Goal: Transaction & Acquisition: Subscribe to service/newsletter

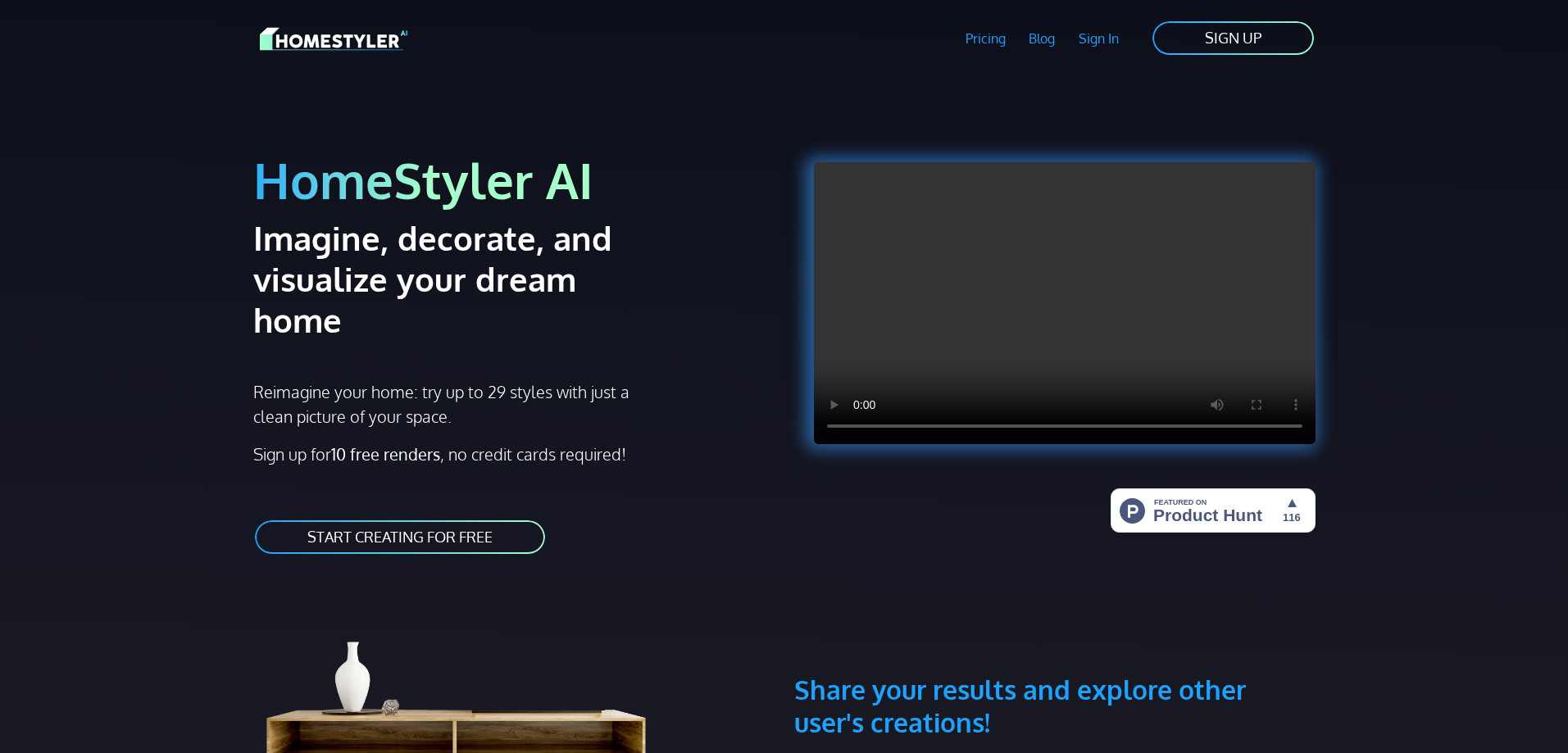
drag, startPoint x: 662, startPoint y: 469, endPoint x: 653, endPoint y: 467, distance: 9.2
click at [812, 298] on div at bounding box center [1055, 273] width 521 height 353
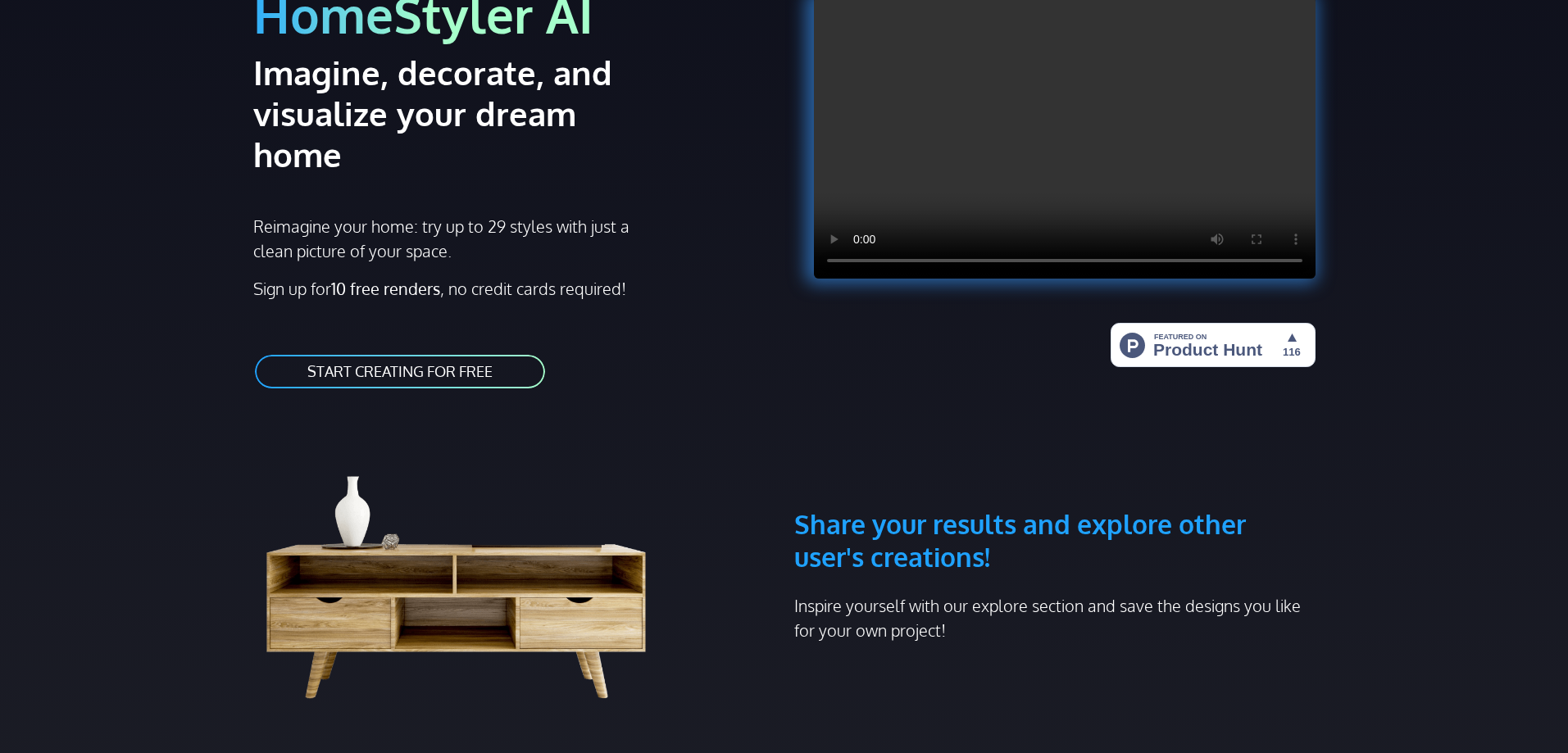
scroll to position [164, 0]
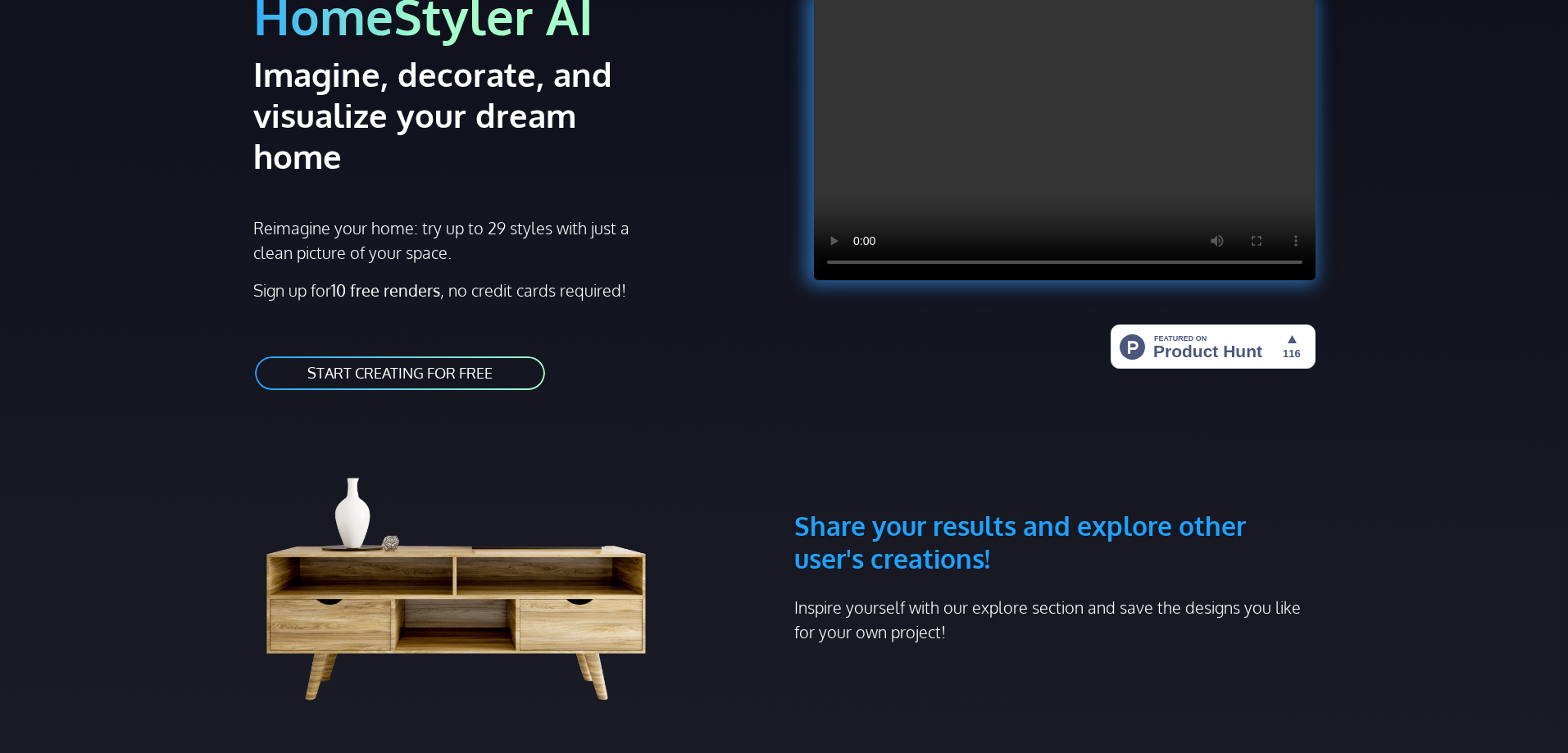
click at [448, 355] on link "START CREATING FOR FREE" at bounding box center [400, 373] width 293 height 37
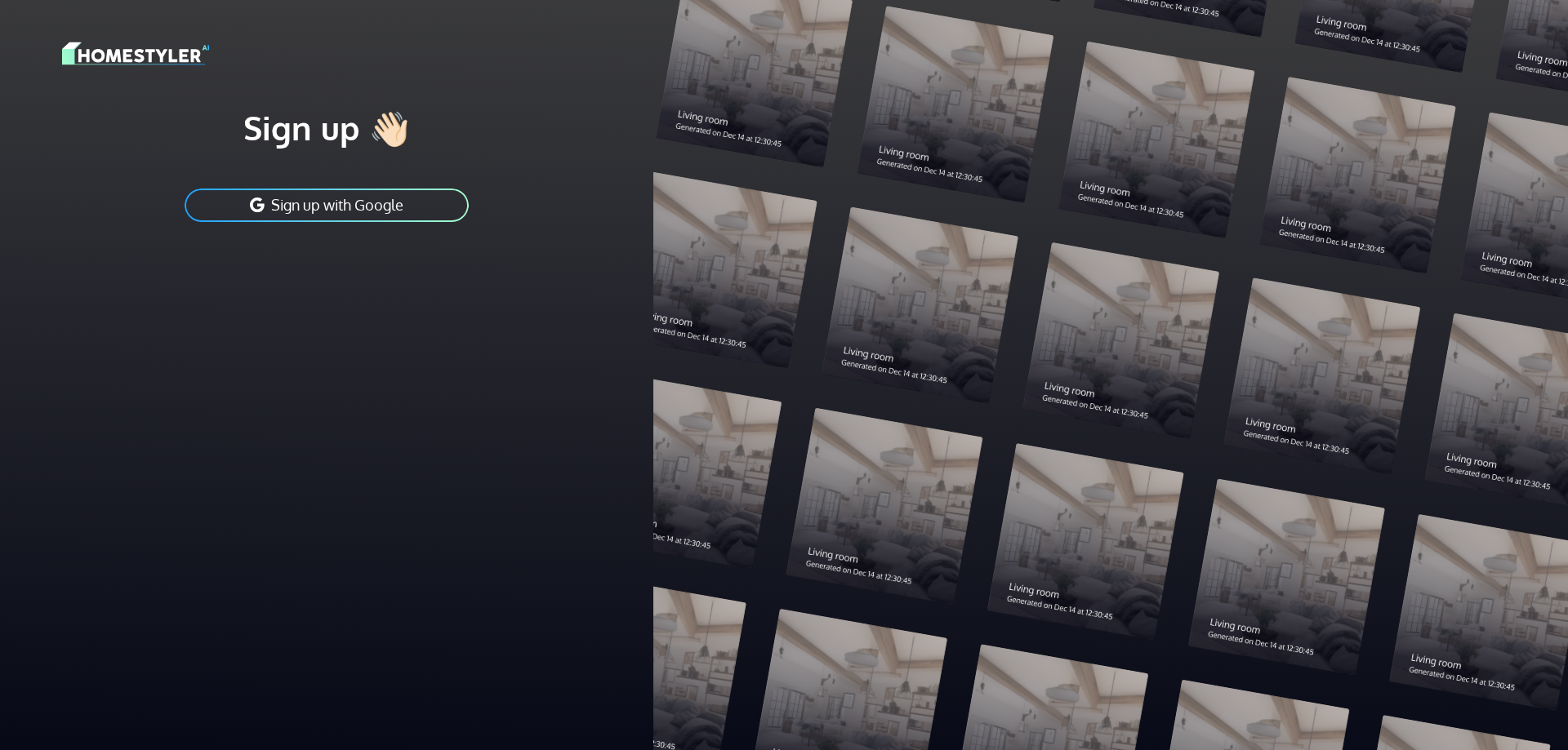
click at [168, 46] on img at bounding box center [135, 53] width 147 height 28
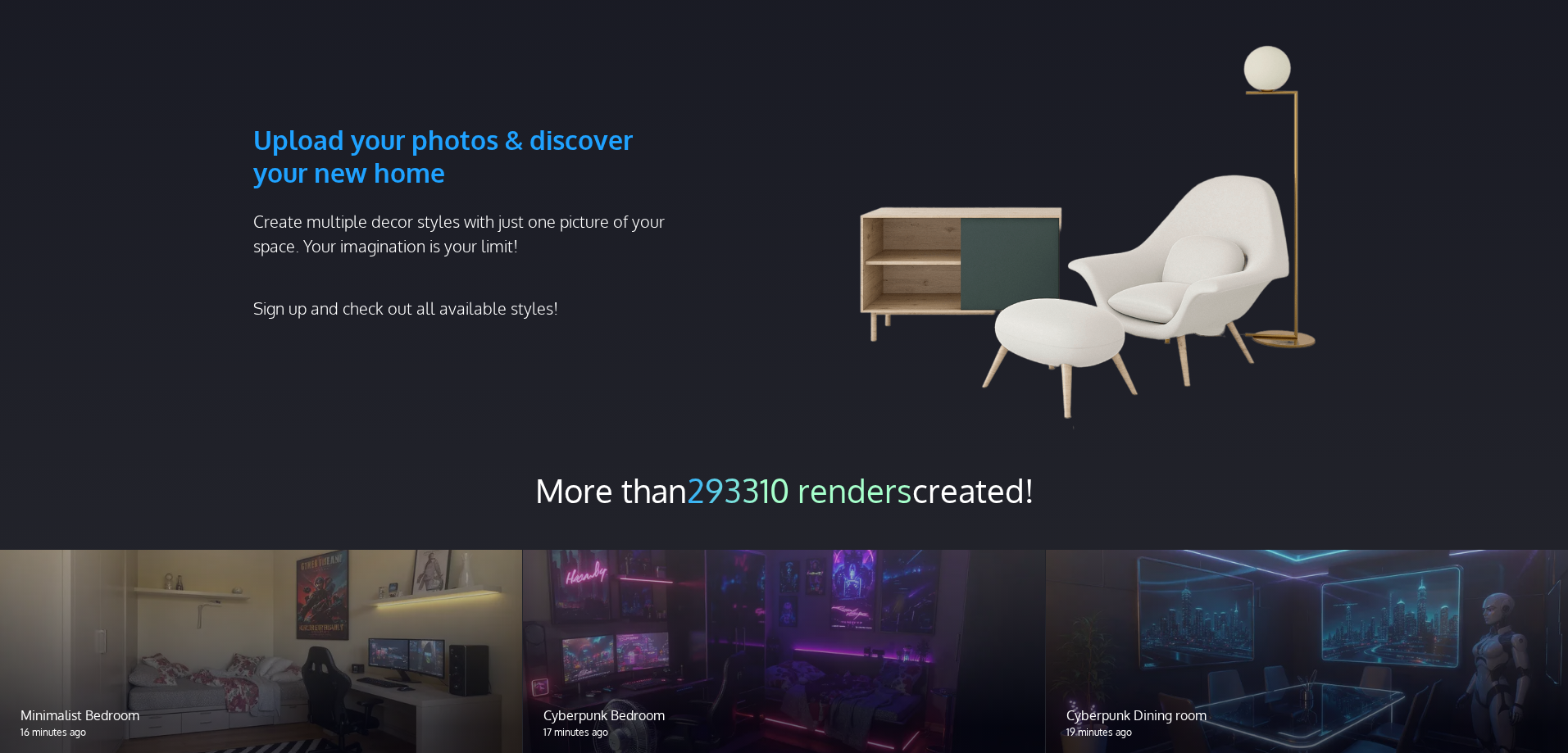
scroll to position [901, 0]
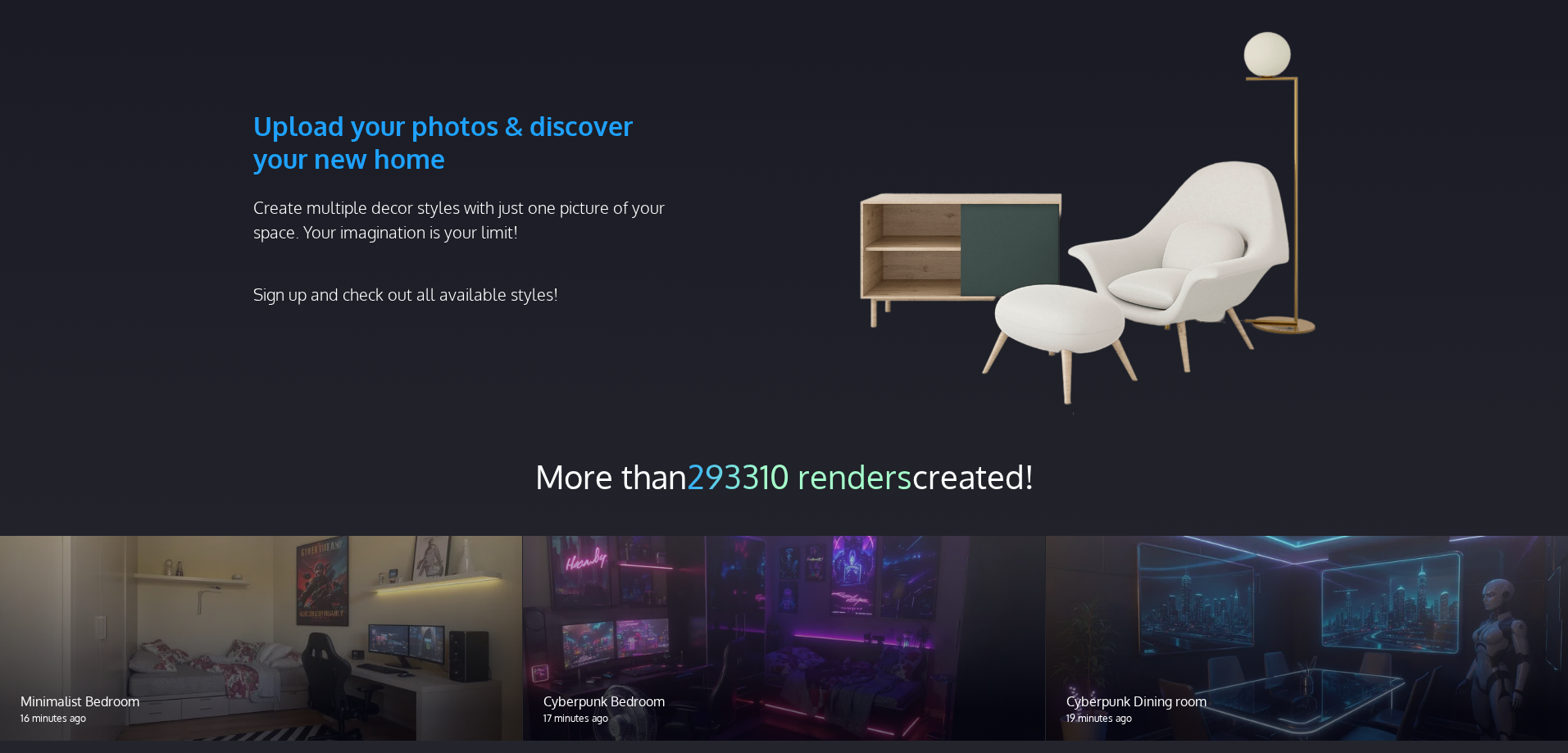
click at [877, 455] on span "293310 renders" at bounding box center [799, 476] width 225 height 41
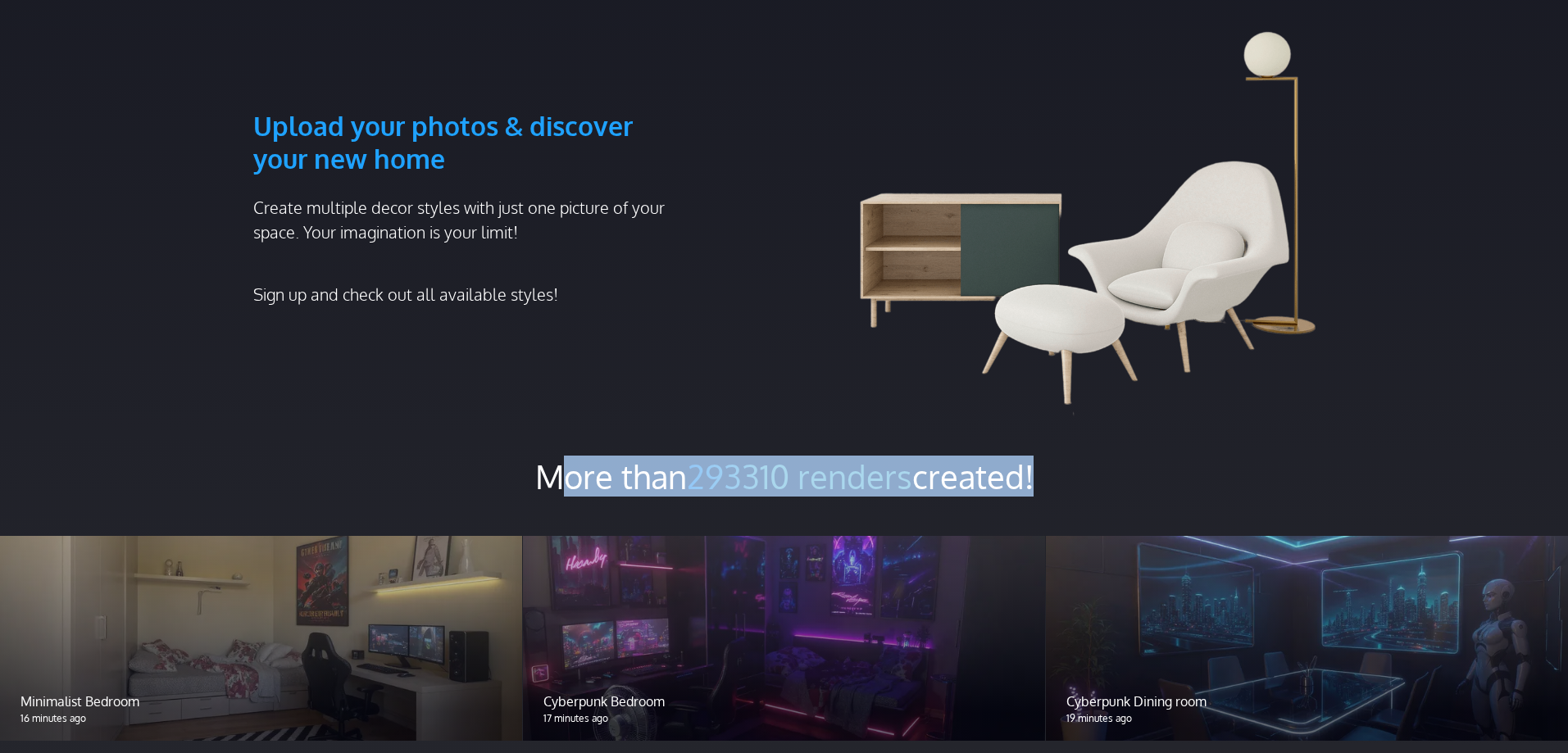
click at [877, 455] on span "293310 renders" at bounding box center [799, 476] width 225 height 41
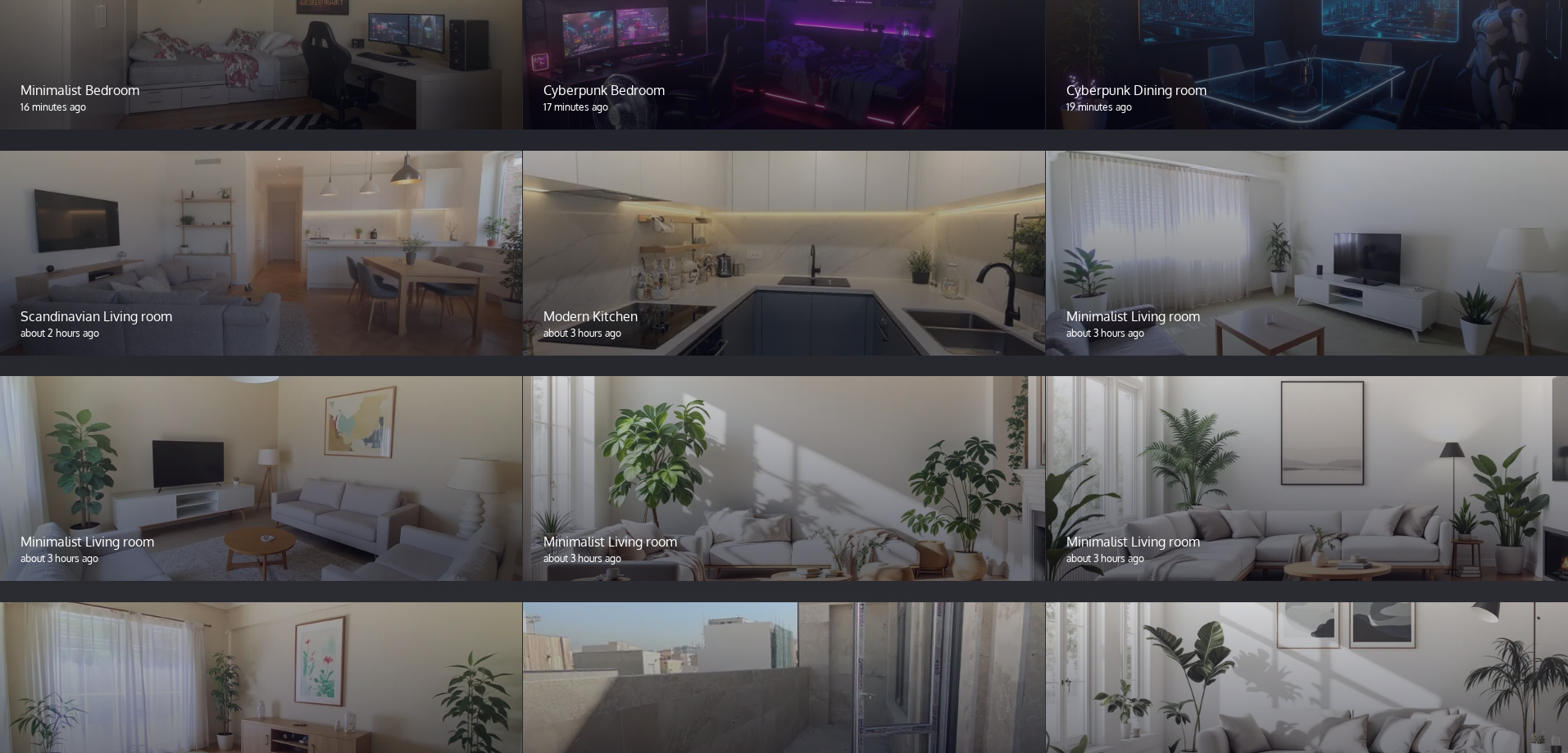
scroll to position [1557, 0]
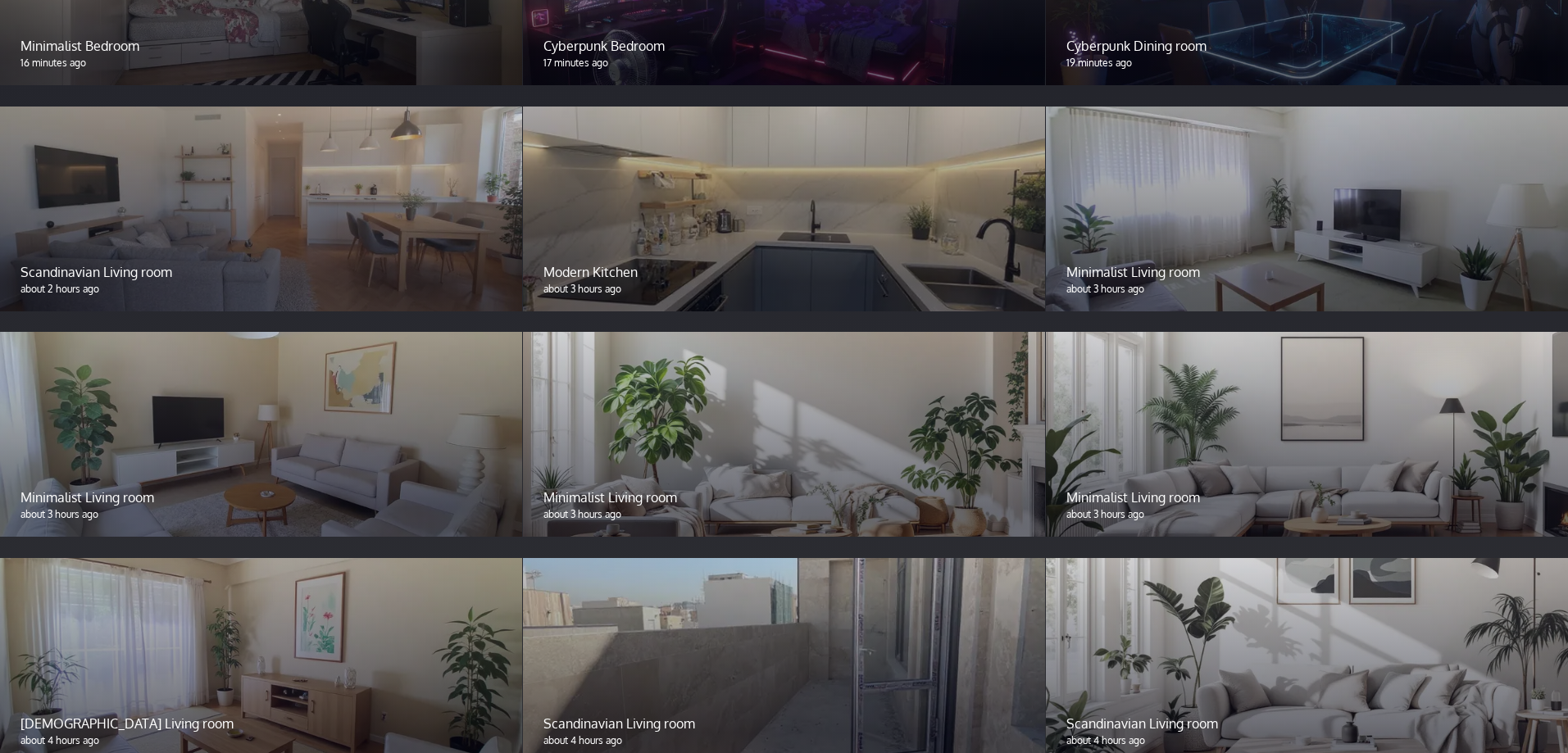
click at [717, 397] on div at bounding box center [783, 435] width 522 height 205
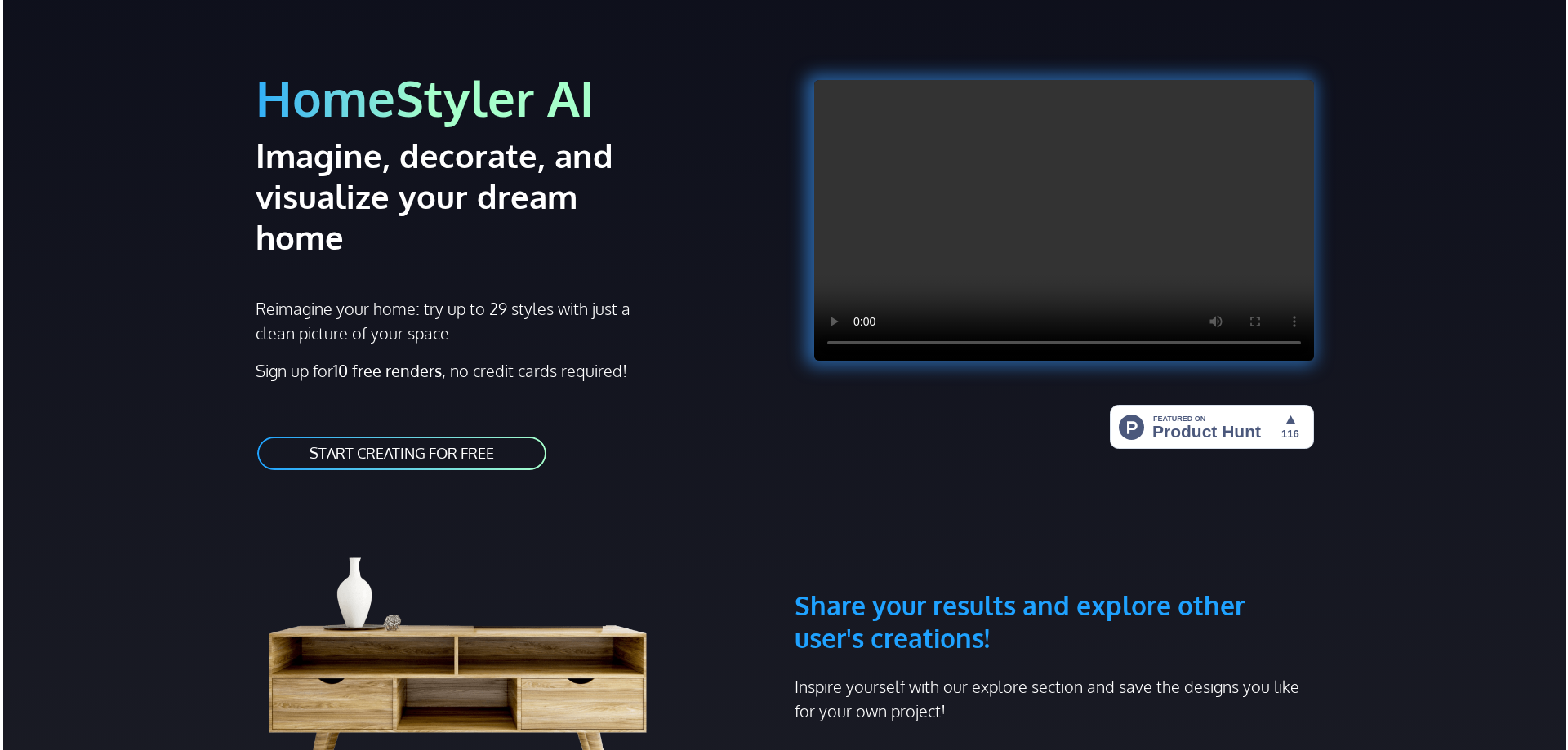
scroll to position [0, 0]
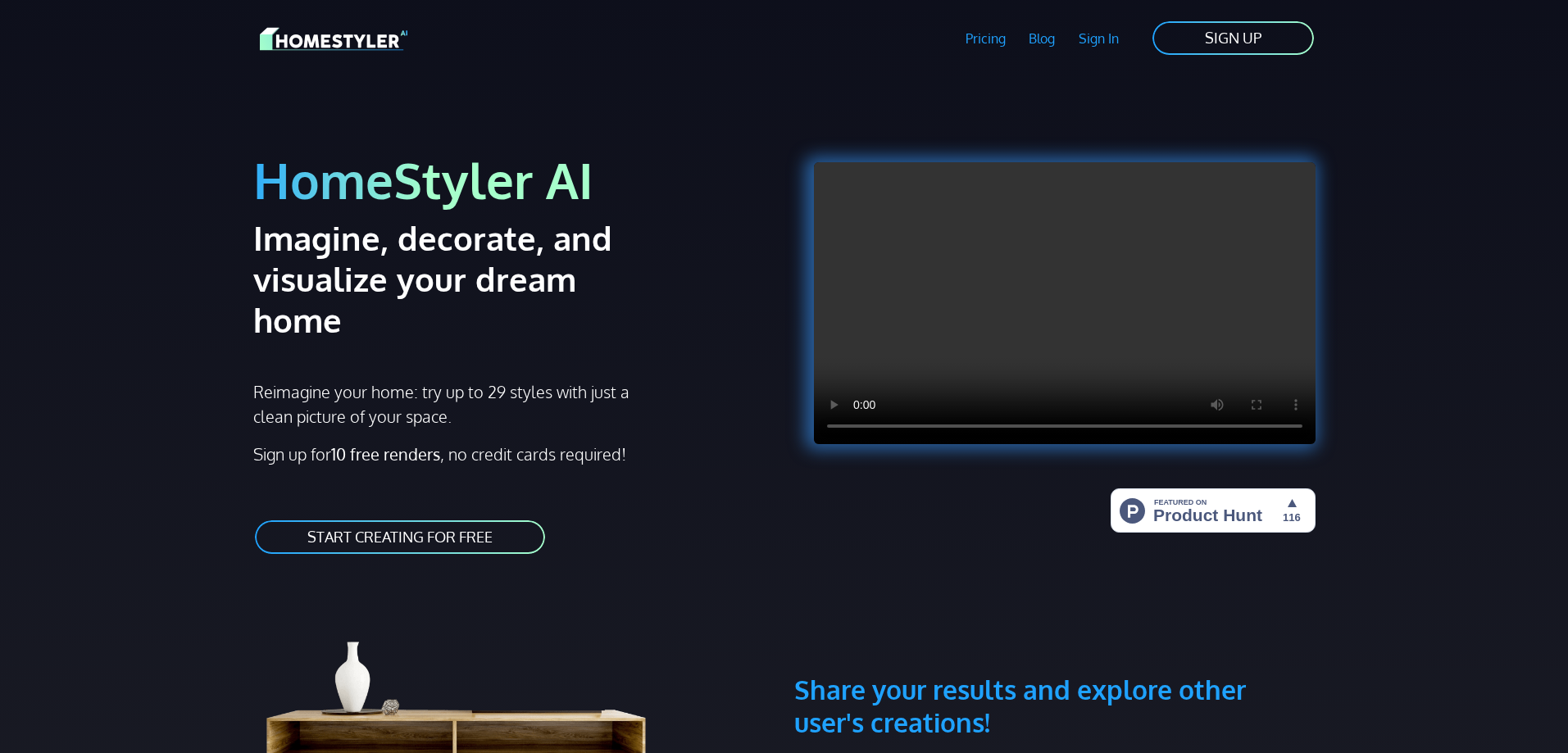
click at [425, 518] on link "START CREATING FOR FREE" at bounding box center [400, 537] width 293 height 37
